Goal: Navigation & Orientation: Find specific page/section

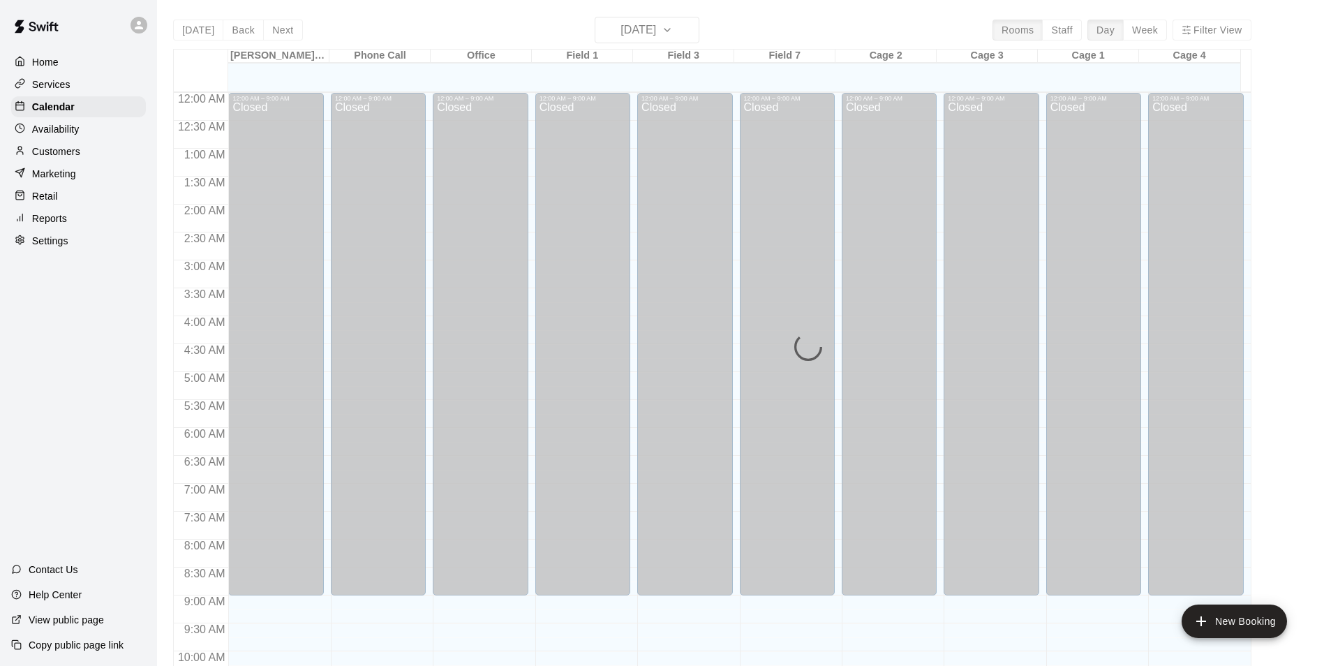
scroll to position [607, 0]
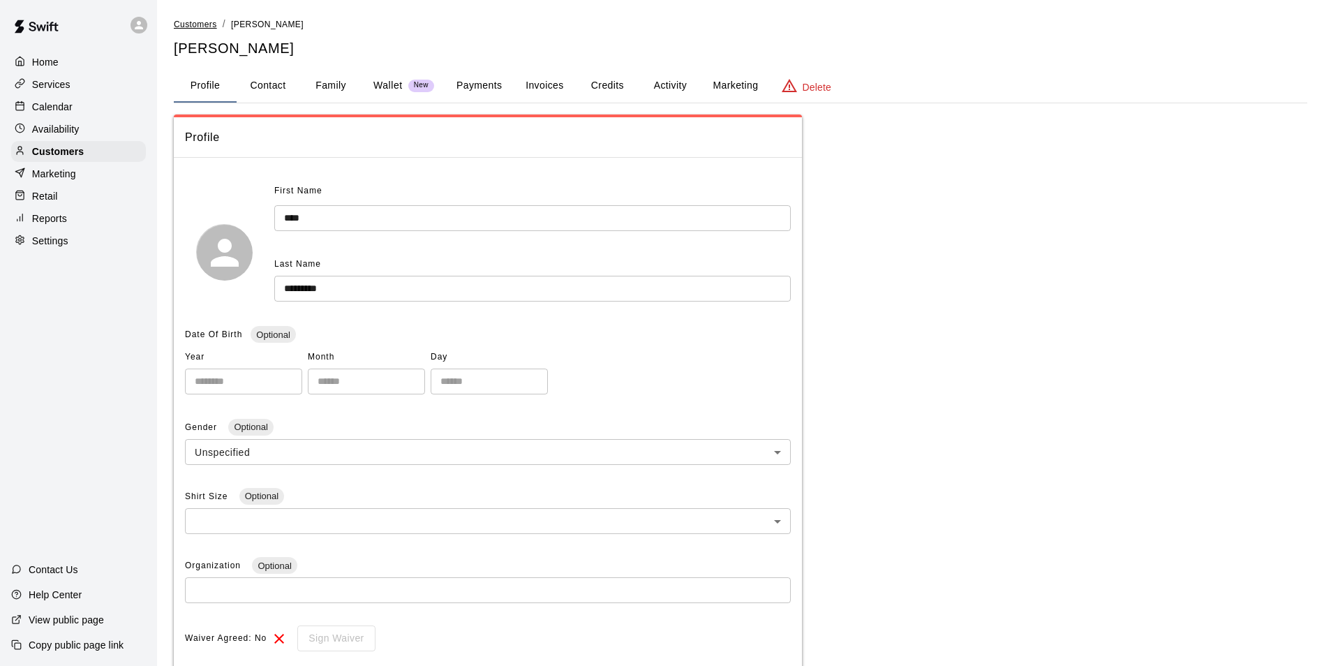
click at [191, 22] on span "Customers" at bounding box center [195, 25] width 43 height 10
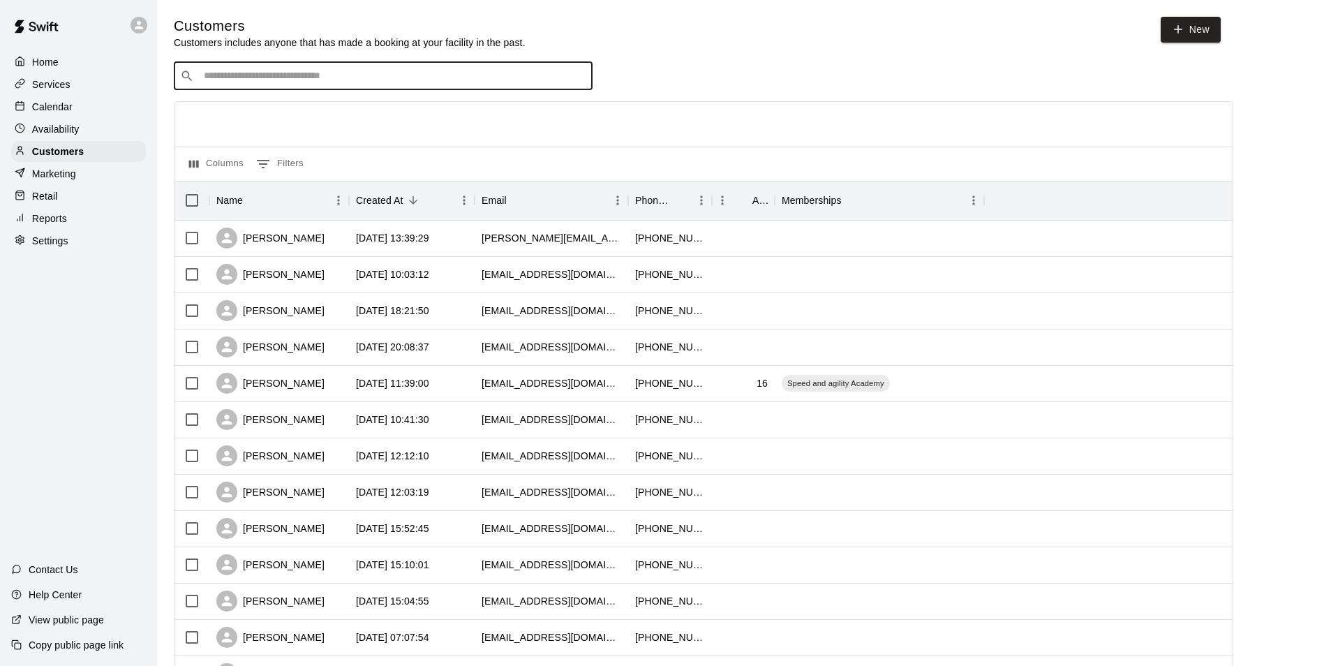
click at [265, 82] on input "Search customers by name or email" at bounding box center [393, 76] width 387 height 14
type input "*****"
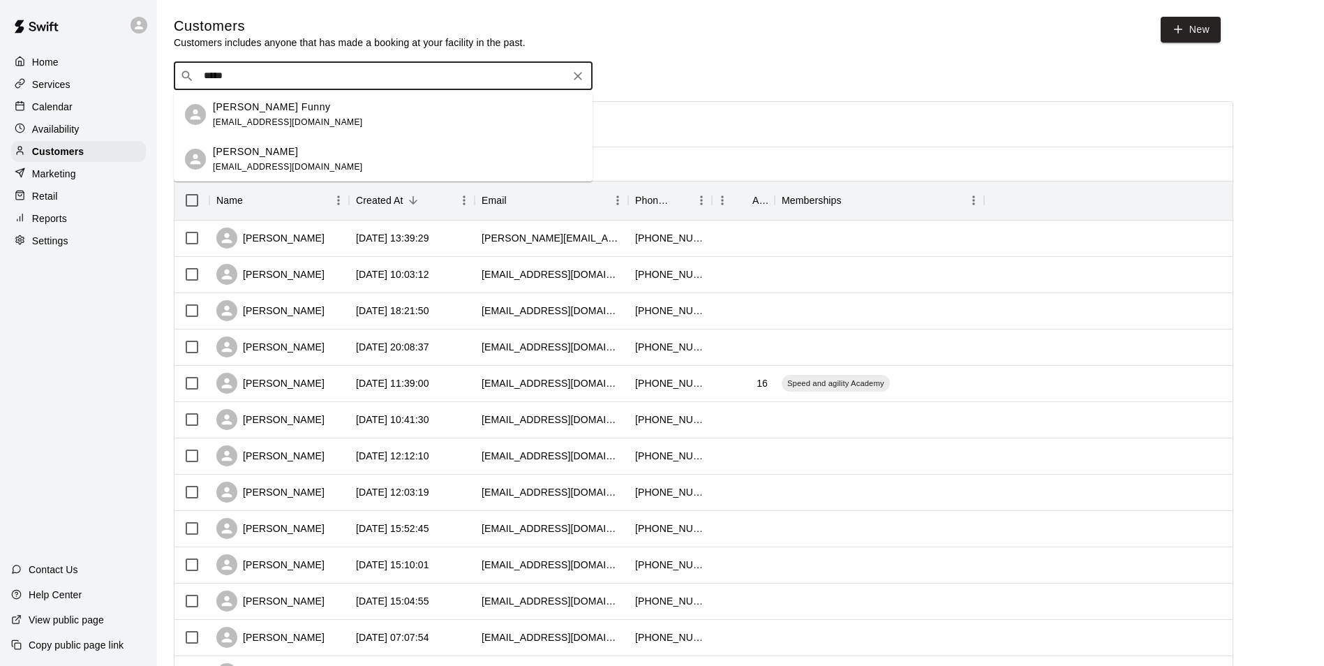
click at [269, 111] on p "[PERSON_NAME] Funny" at bounding box center [272, 107] width 118 height 15
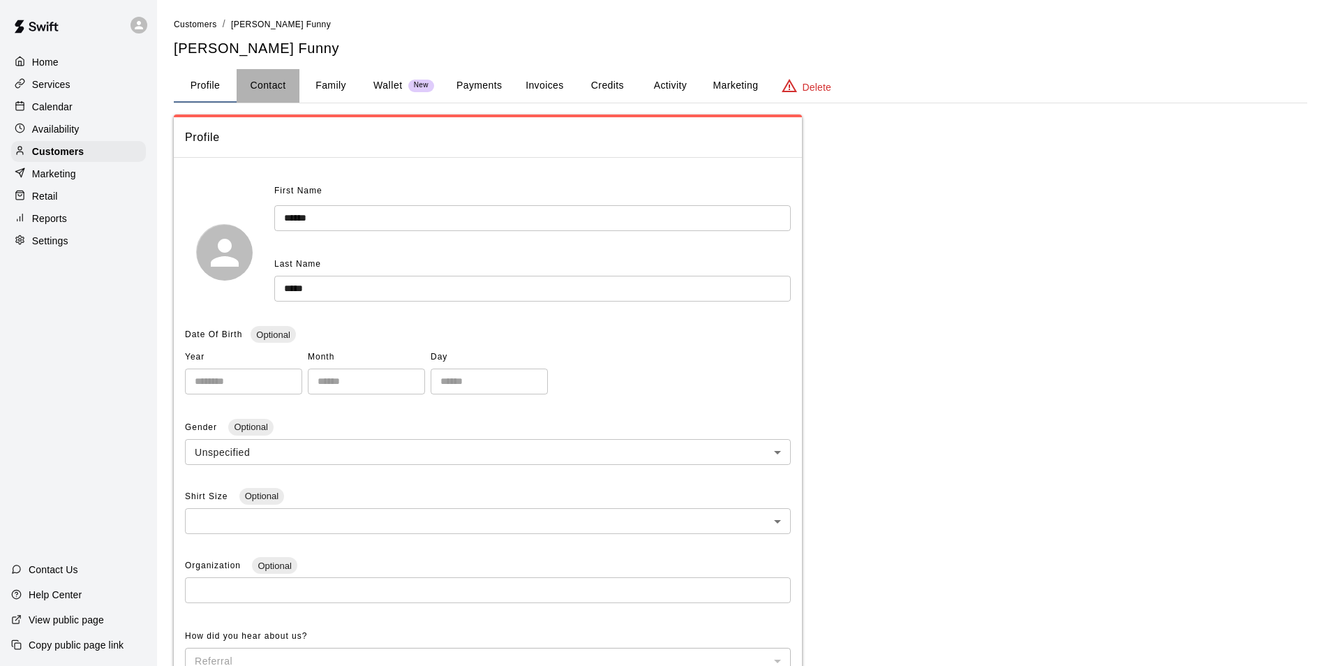
click at [266, 87] on button "Contact" at bounding box center [268, 86] width 63 height 34
select select "**"
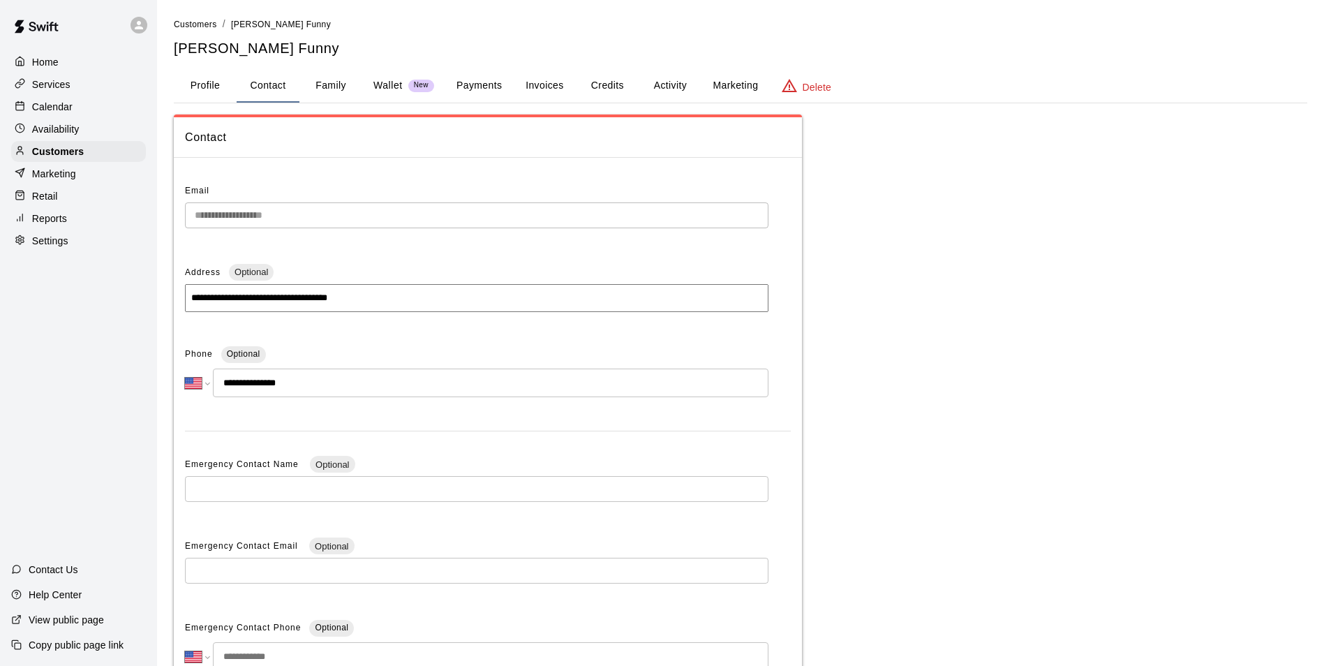
click at [329, 82] on button "Family" at bounding box center [331, 86] width 63 height 34
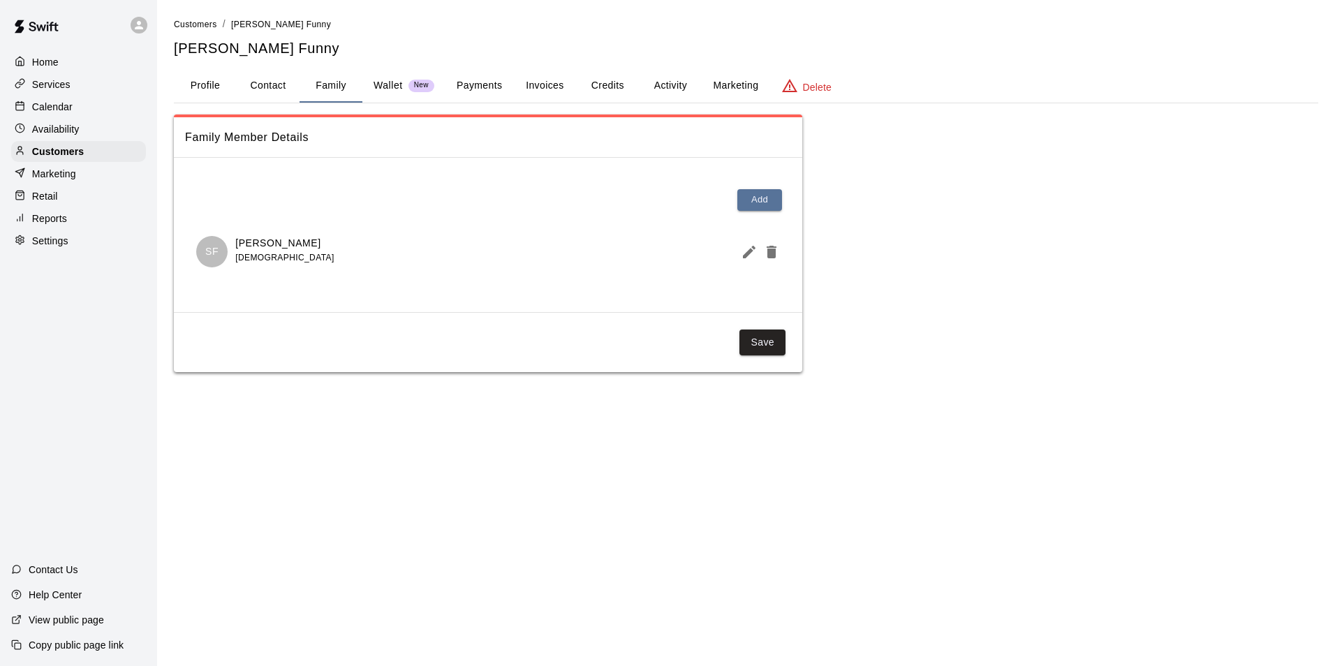
click at [277, 80] on button "Contact" at bounding box center [268, 86] width 63 height 34
select select "**"
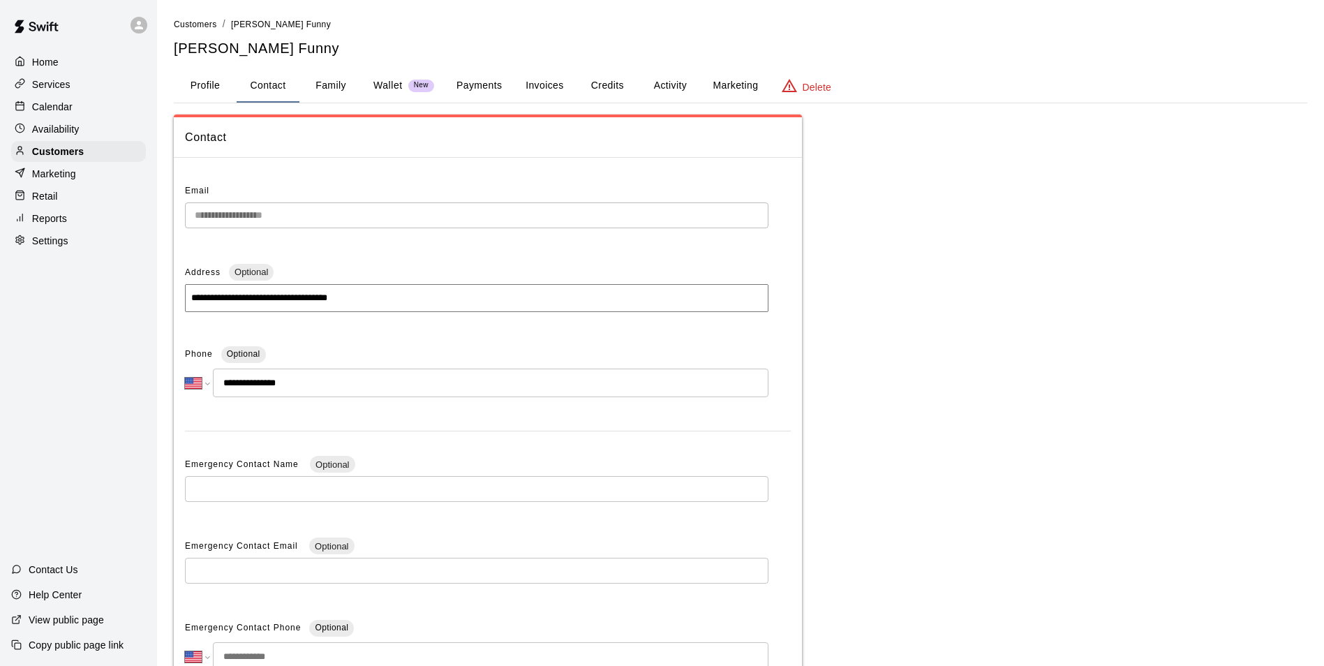
click at [330, 84] on button "Family" at bounding box center [331, 86] width 63 height 34
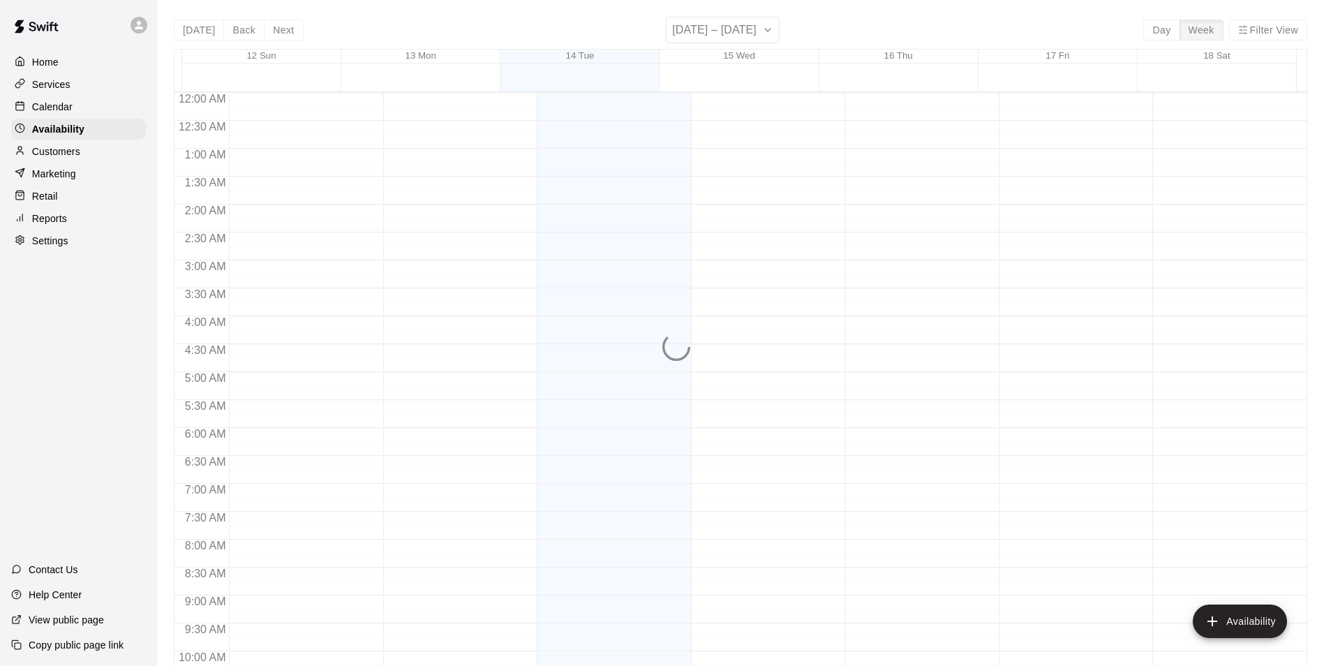
scroll to position [610, 0]
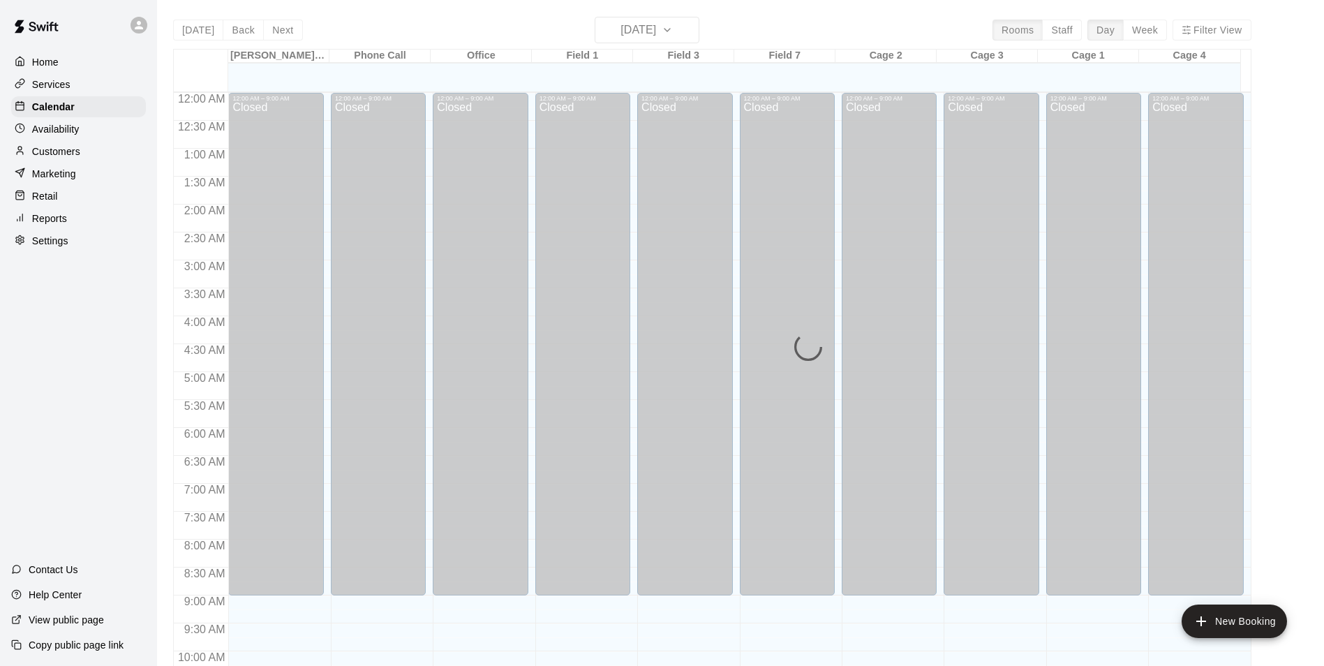
scroll to position [629, 0]
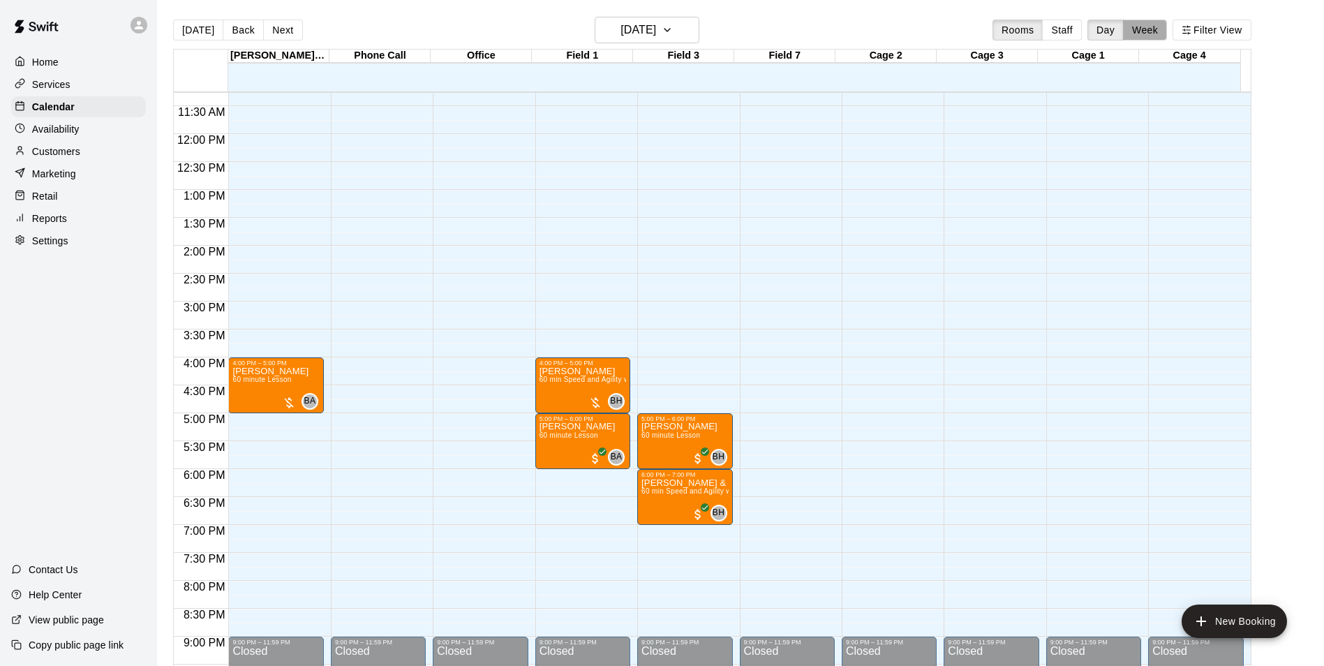
click at [1142, 33] on button "Week" at bounding box center [1145, 30] width 44 height 21
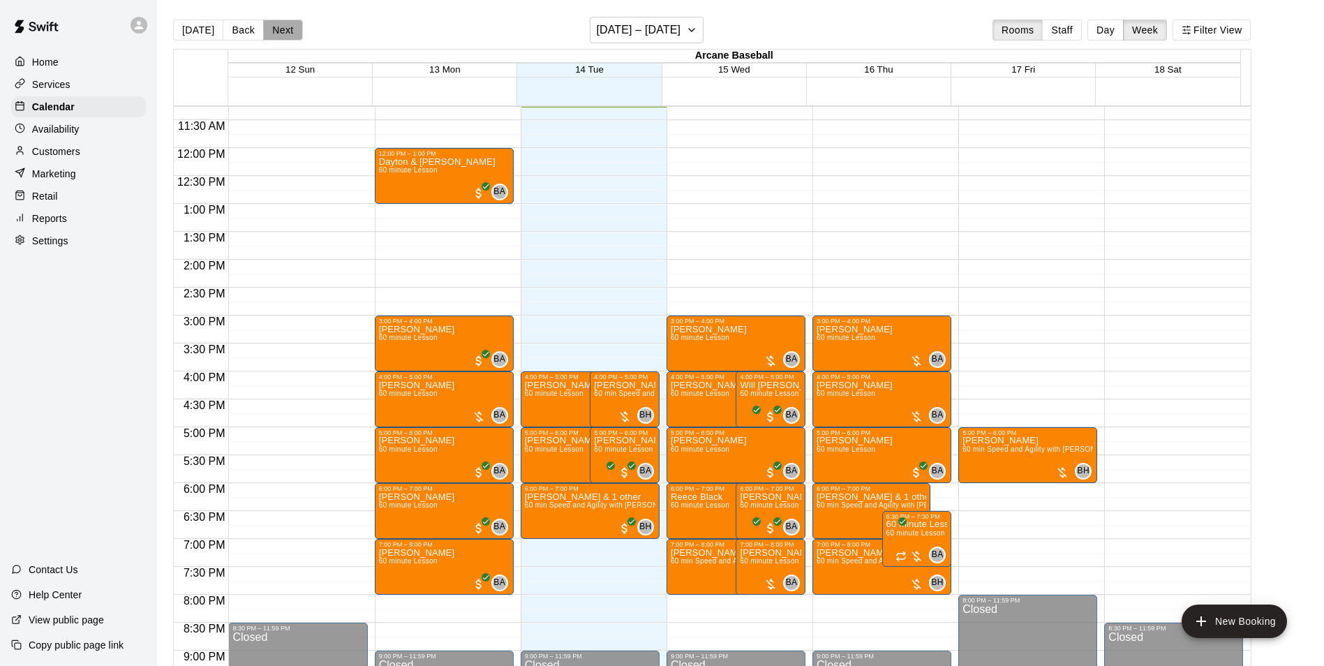
click at [290, 24] on button "Next" at bounding box center [282, 30] width 39 height 21
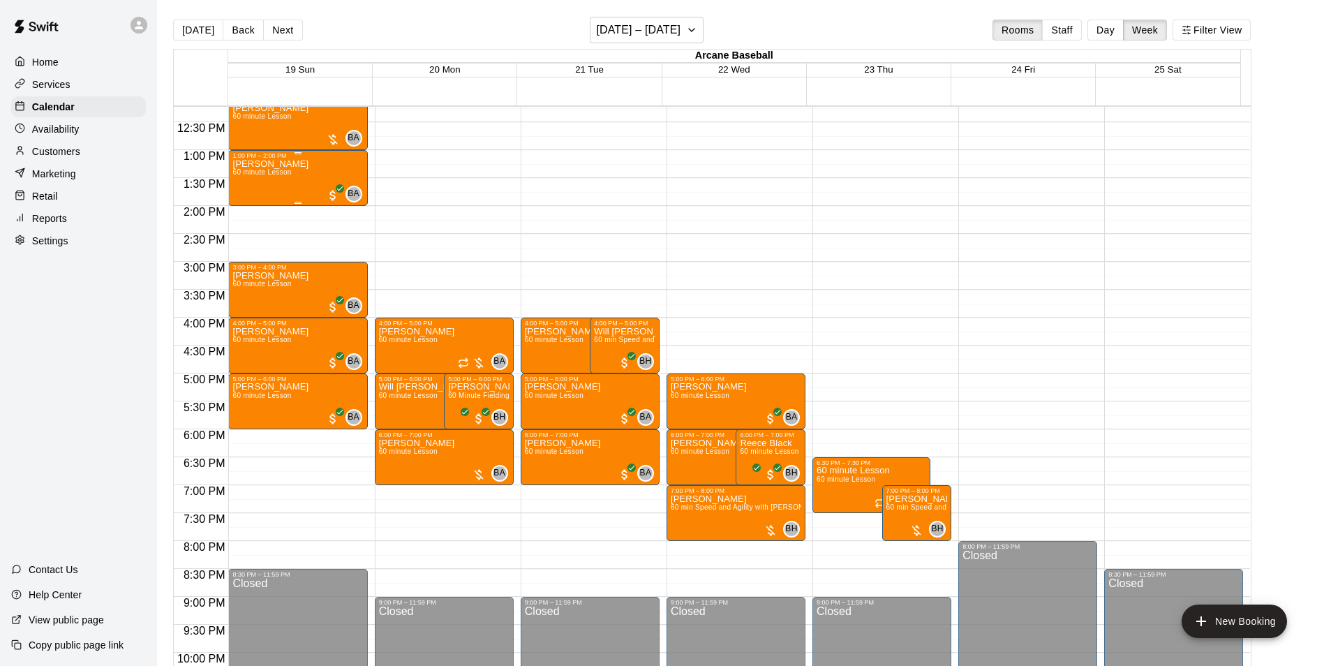
scroll to position [697, 0]
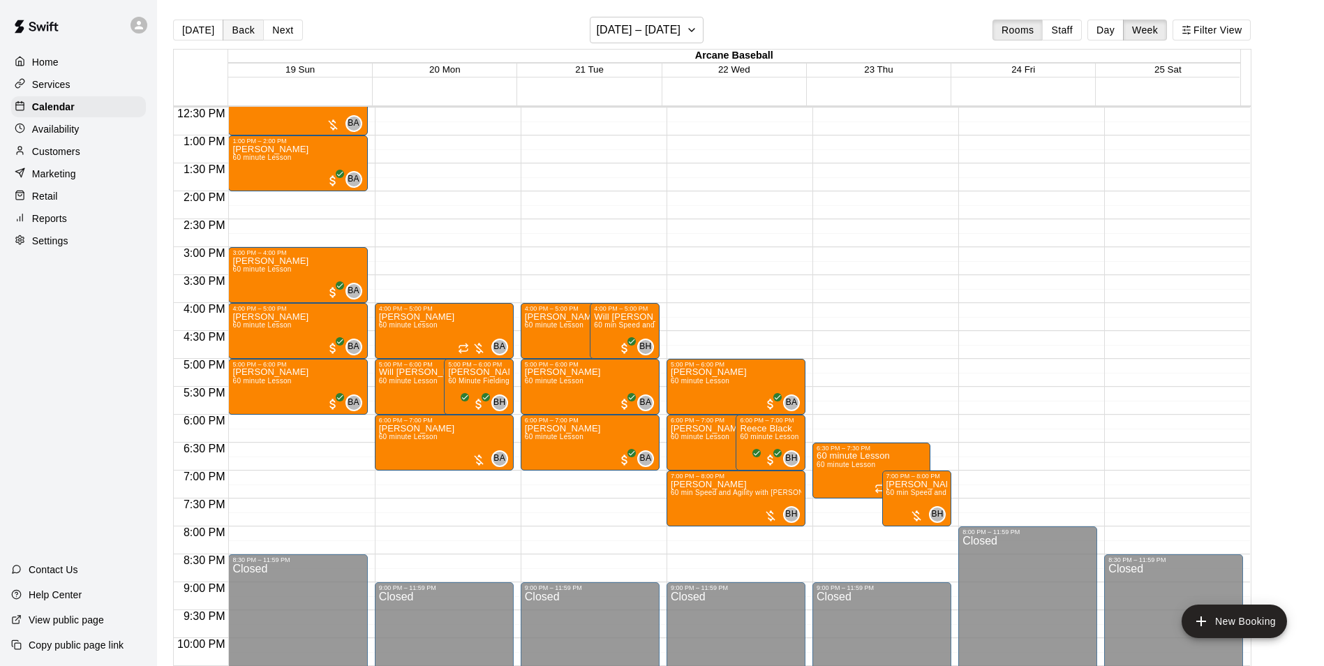
click at [230, 31] on button "Back" at bounding box center [243, 30] width 41 height 21
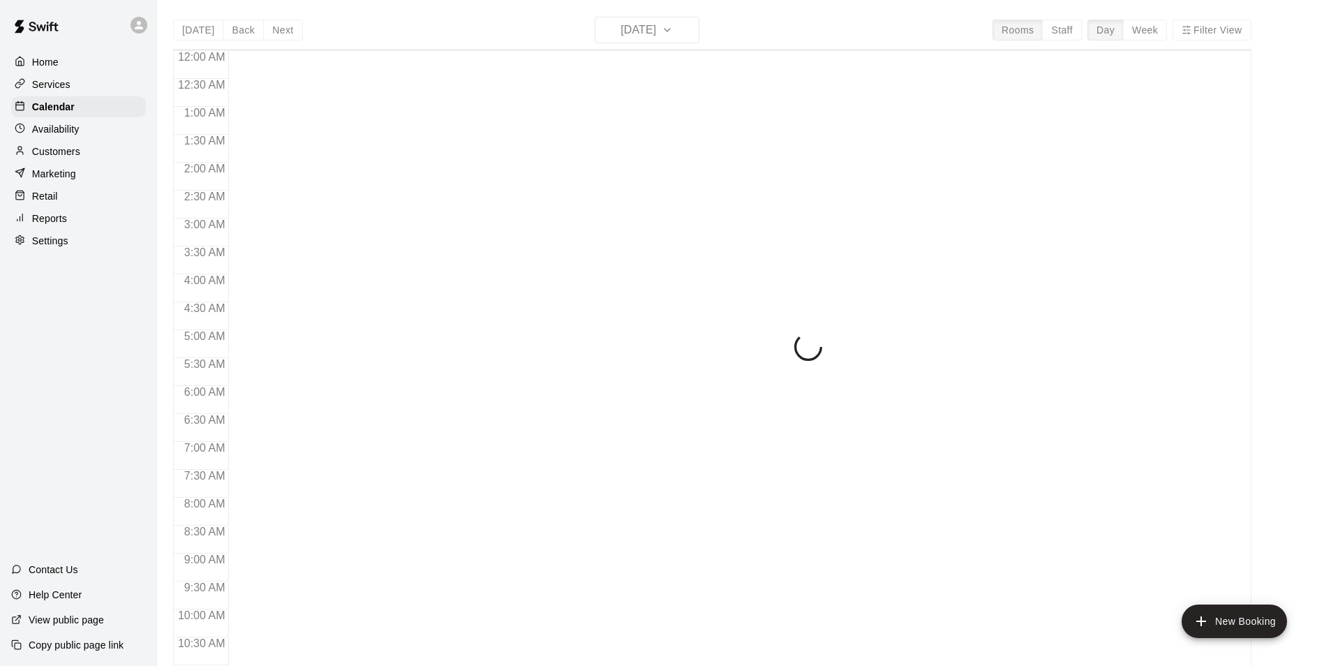
scroll to position [632, 0]
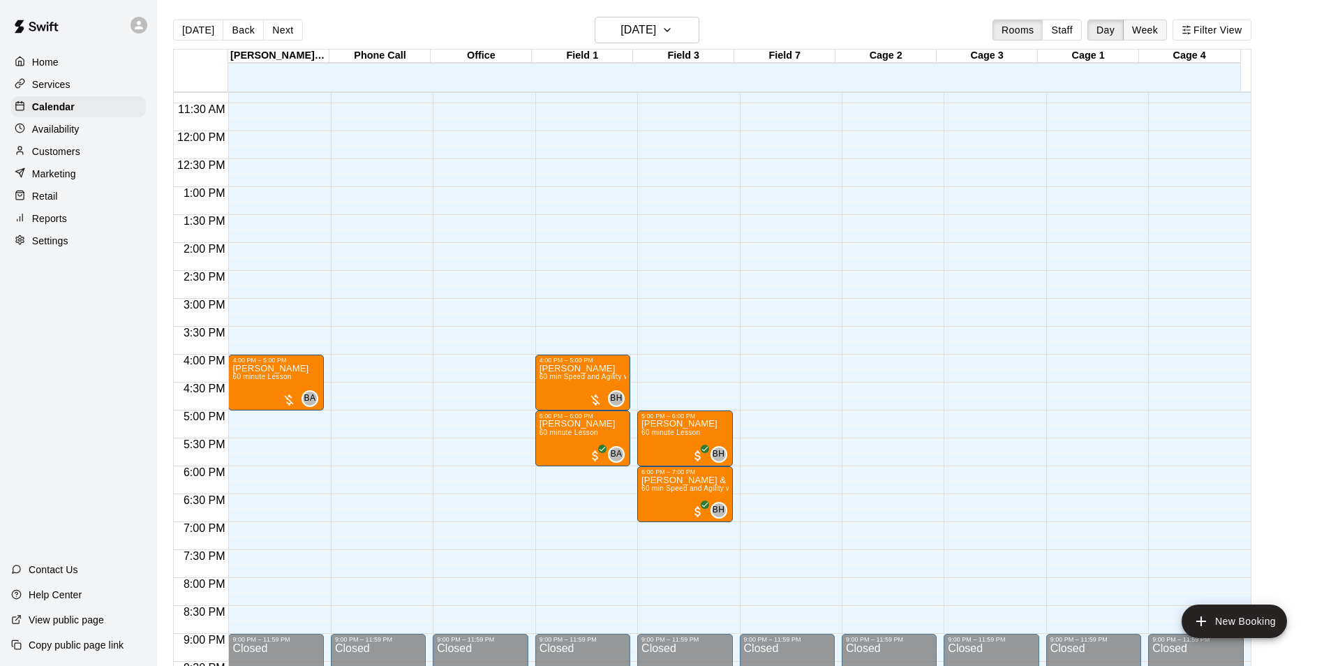
click at [1149, 31] on button "Week" at bounding box center [1145, 30] width 44 height 21
